Goal: Find contact information: Obtain details needed to contact an individual or organization

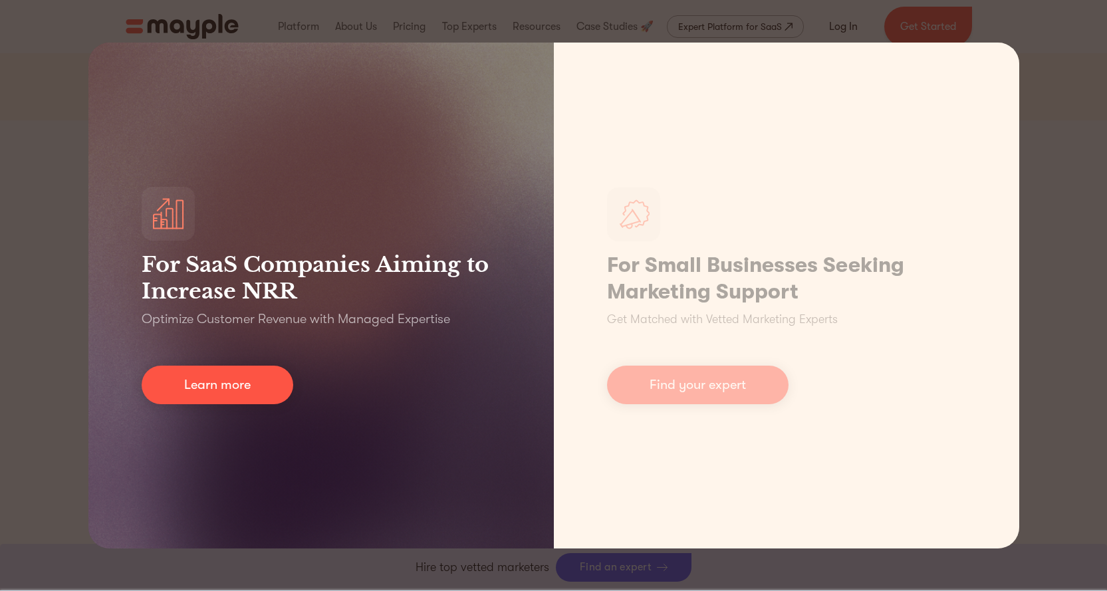
scroll to position [332, 0]
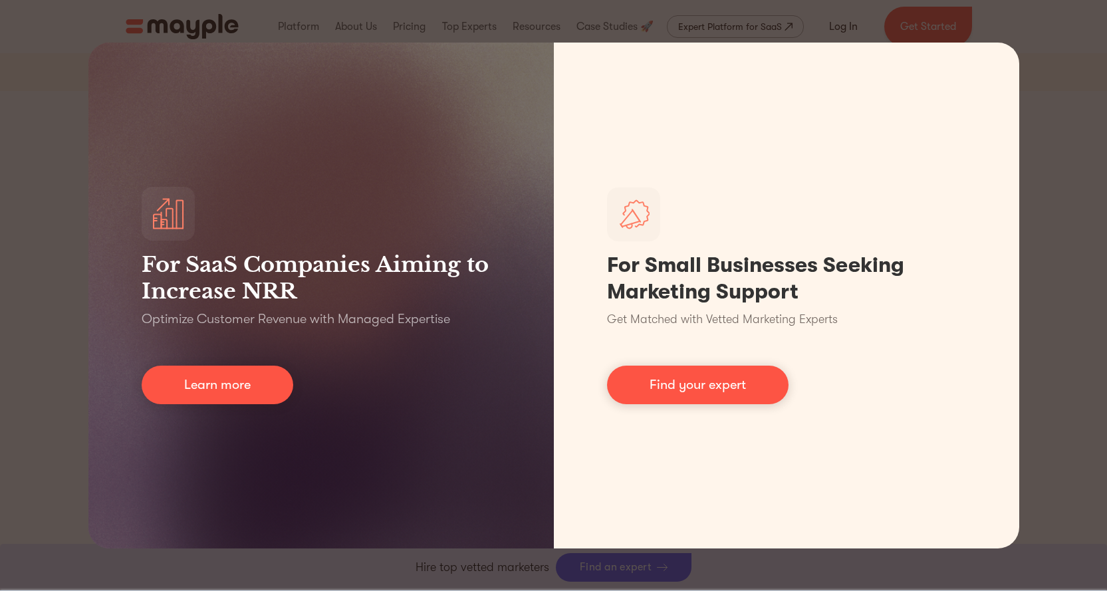
click at [1044, 98] on div "For SaaS Companies Aiming to Increase NRR Optimize Customer Revenue with Manage…" at bounding box center [553, 295] width 1107 height 591
click at [60, 92] on div "For SaaS Companies Aiming to Increase NRR Optimize Customer Revenue with Manage…" at bounding box center [553, 295] width 1107 height 591
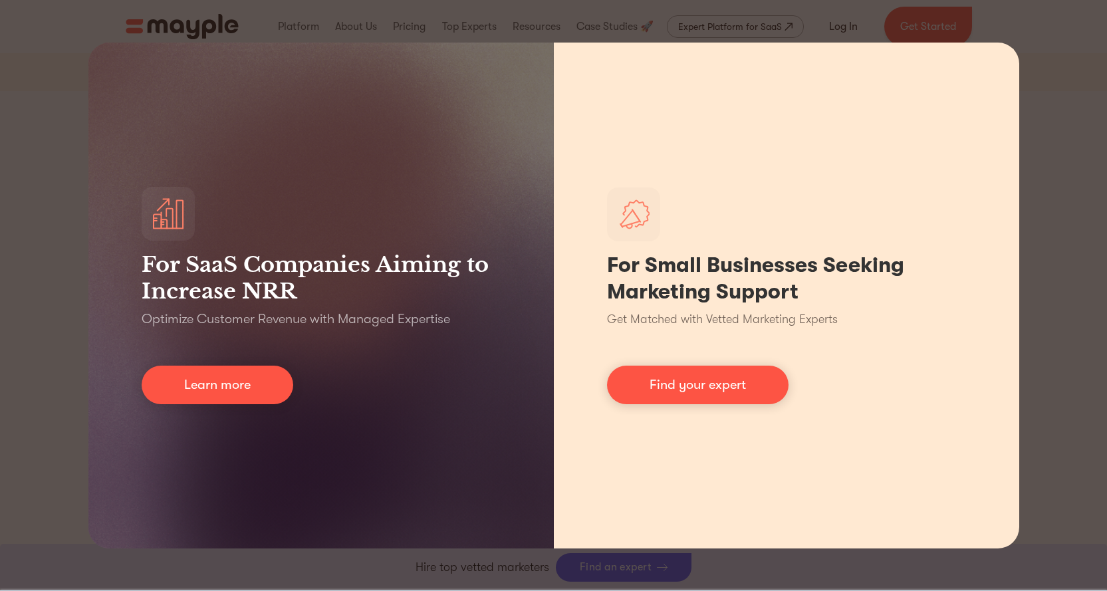
drag, startPoint x: 1058, startPoint y: 342, endPoint x: 830, endPoint y: 387, distance: 231.7
click at [1048, 356] on div "For SaaS Companies Aiming to Increase NRR Optimize Customer Revenue with Manage…" at bounding box center [553, 295] width 1107 height 591
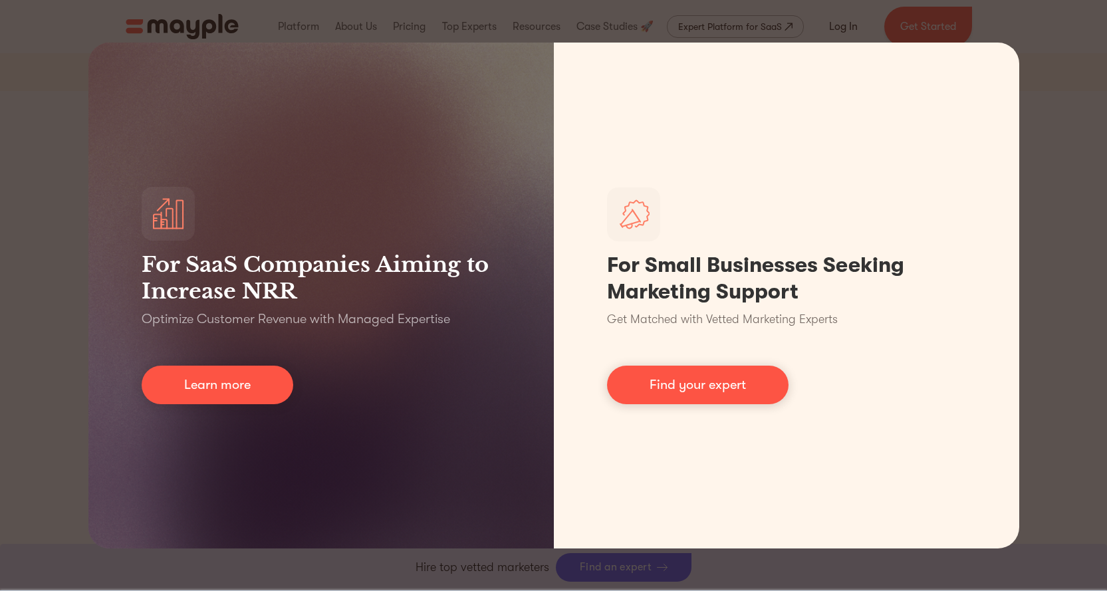
click at [1020, 235] on div "For SaaS Companies Aiming to Increase NRR Optimize Customer Revenue with Manage…" at bounding box center [553, 295] width 1107 height 591
click at [1022, 233] on div "For SaaS Companies Aiming to Increase NRR Optimize Customer Revenue with Manage…" at bounding box center [553, 295] width 1107 height 591
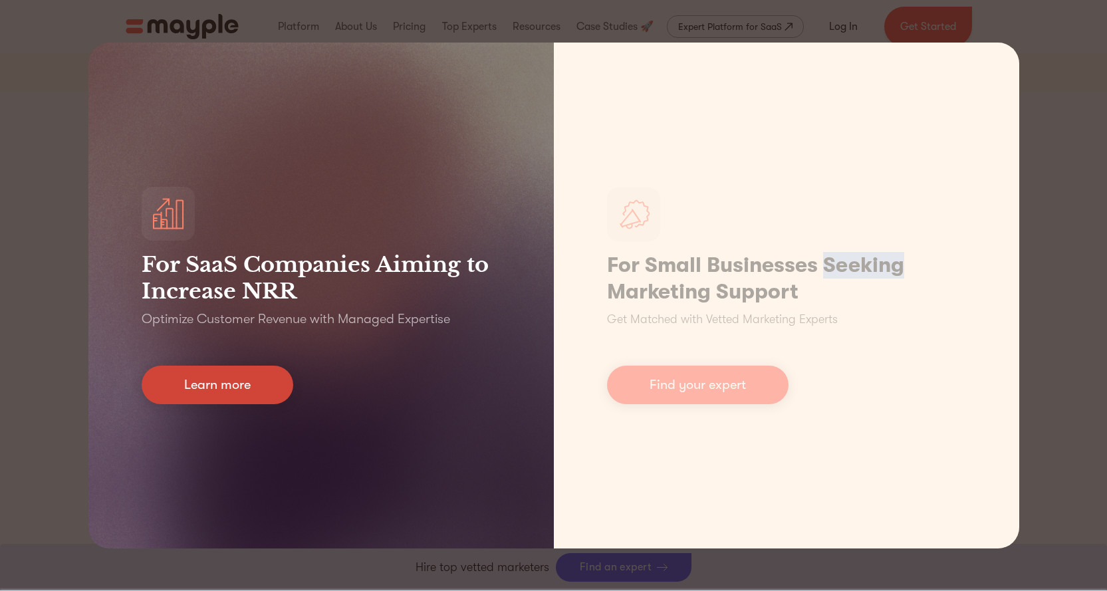
click at [239, 388] on link "Learn more" at bounding box center [218, 385] width 152 height 39
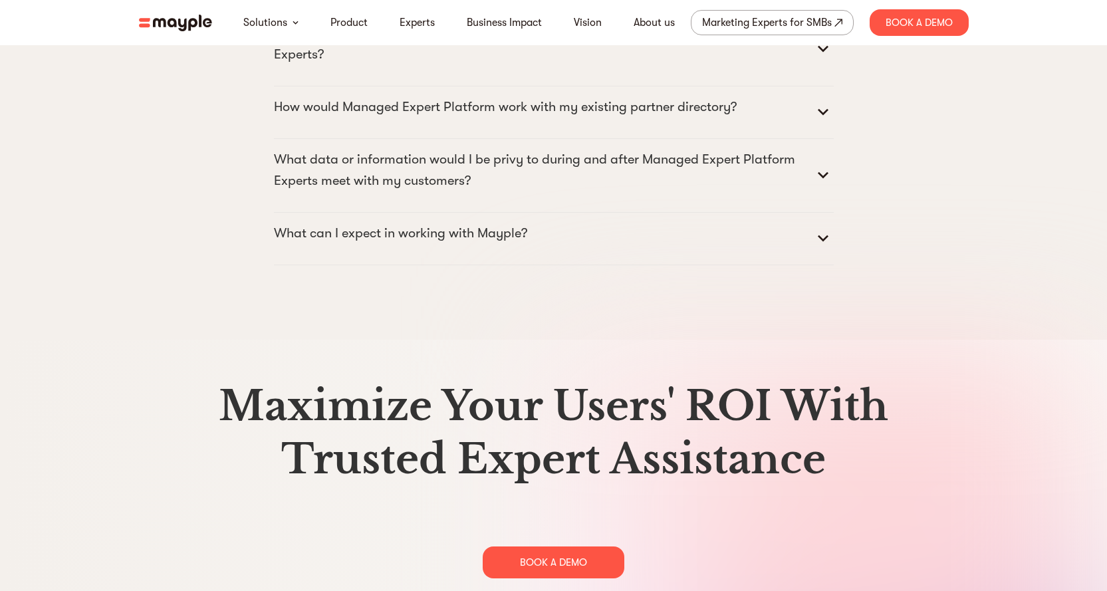
scroll to position [6830, 0]
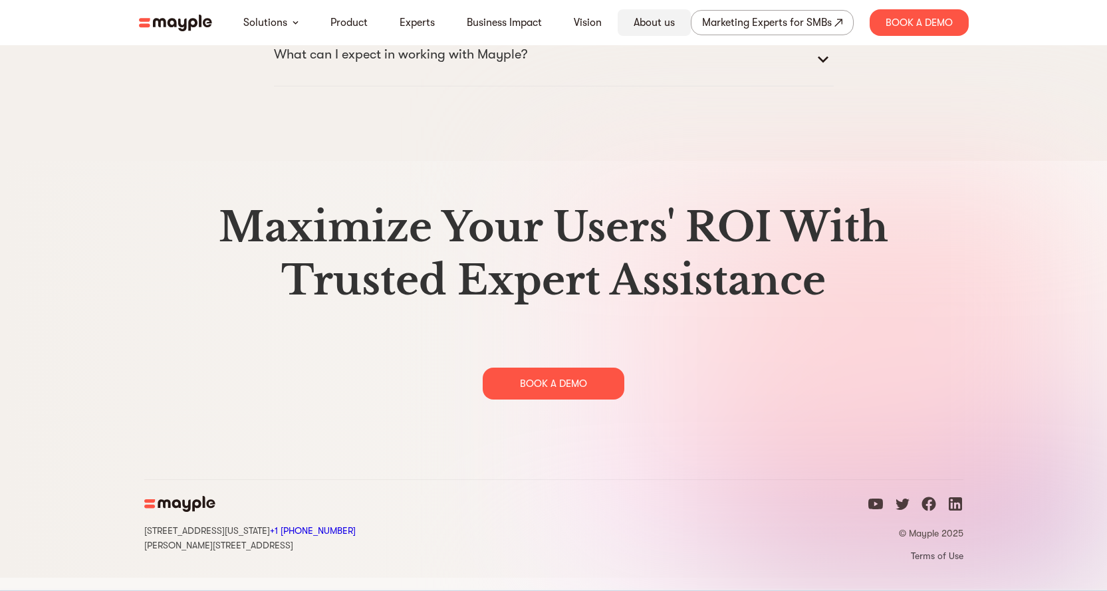
click at [661, 23] on link "About us" at bounding box center [654, 23] width 41 height 16
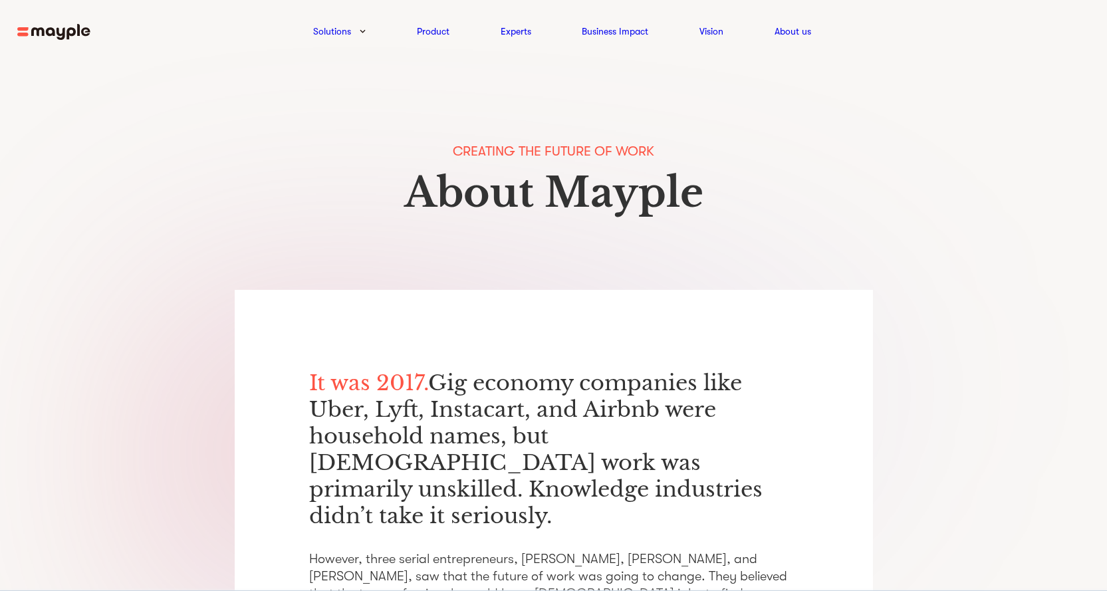
drag, startPoint x: 182, startPoint y: 3225, endPoint x: 149, endPoint y: 3144, distance: 87.6
